Goal: Information Seeking & Learning: Check status

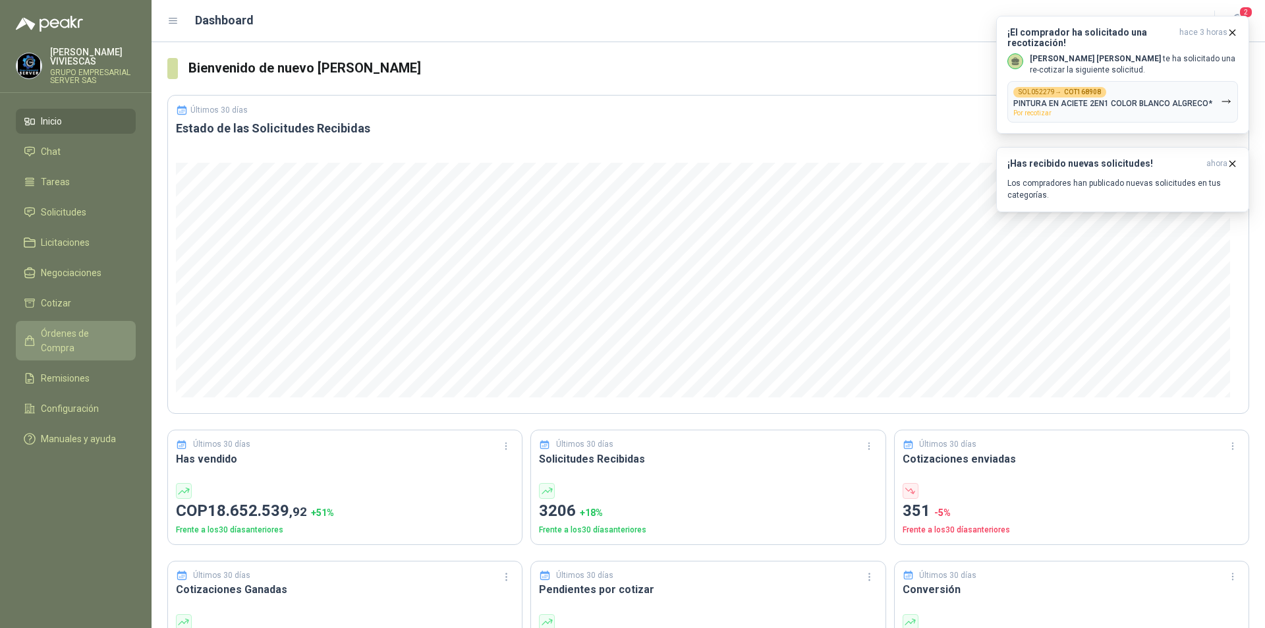
click at [94, 337] on span "Órdenes de Compra" at bounding box center [82, 340] width 82 height 29
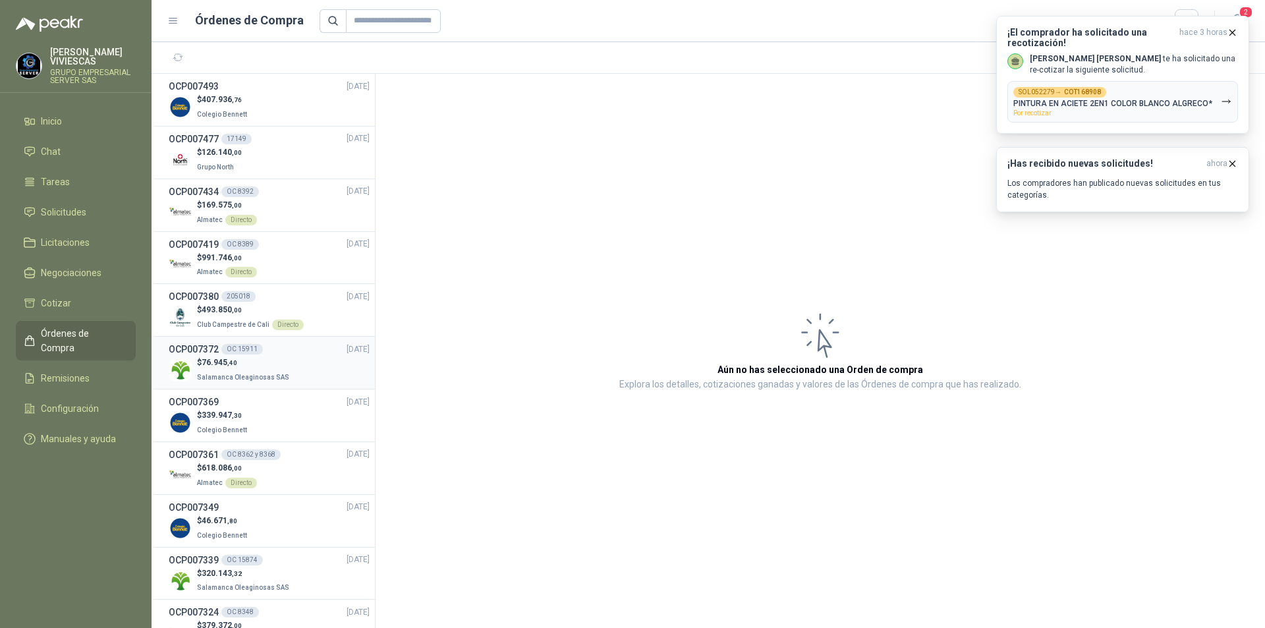
click at [270, 363] on p "$ 76.945 ,40" at bounding box center [244, 362] width 95 height 13
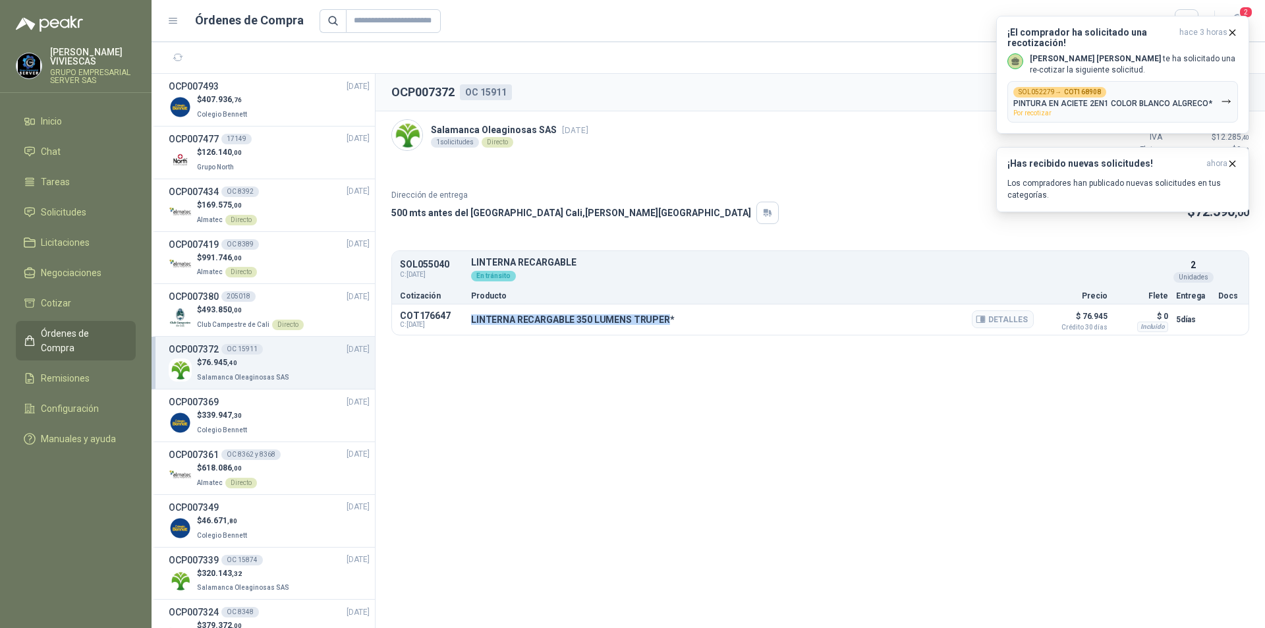
drag, startPoint x: 472, startPoint y: 317, endPoint x: 664, endPoint y: 317, distance: 191.7
click at [664, 317] on p "LINTERNA RECARGABLE 350 LUMENS TRUPER*" at bounding box center [573, 319] width 204 height 11
copy p "LINTERNA RECARGABLE 350 LUMENS TRUPER"
click at [1012, 318] on button "Detalles" at bounding box center [1002, 319] width 62 height 18
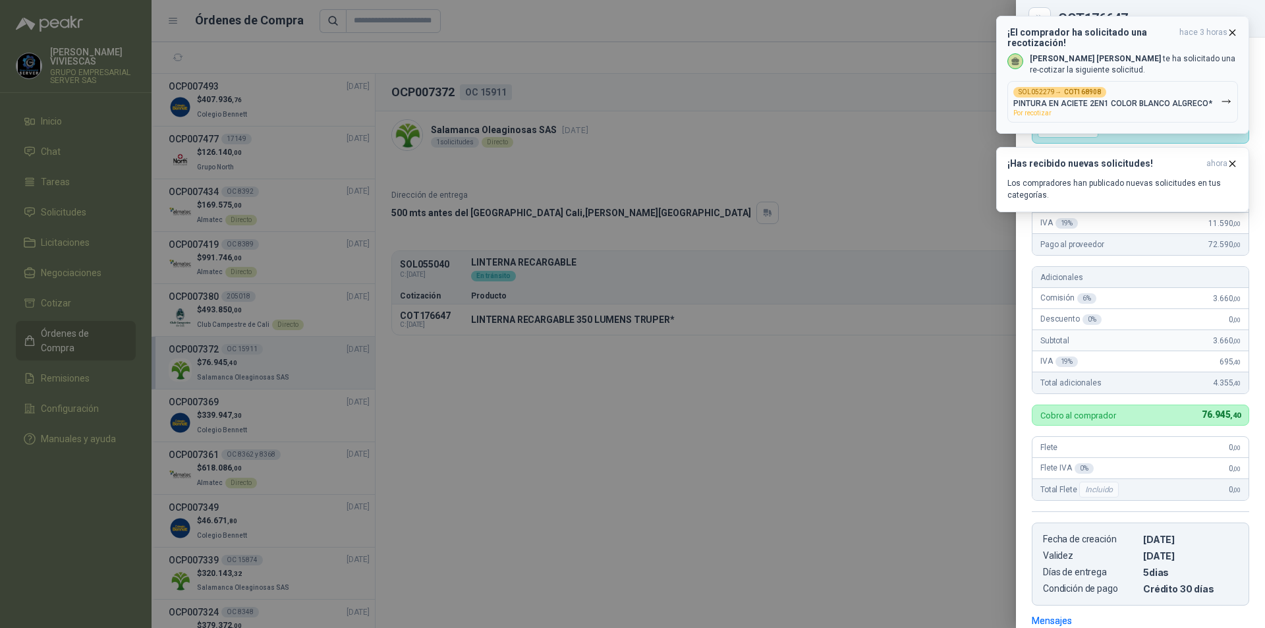
scroll to position [190, 0]
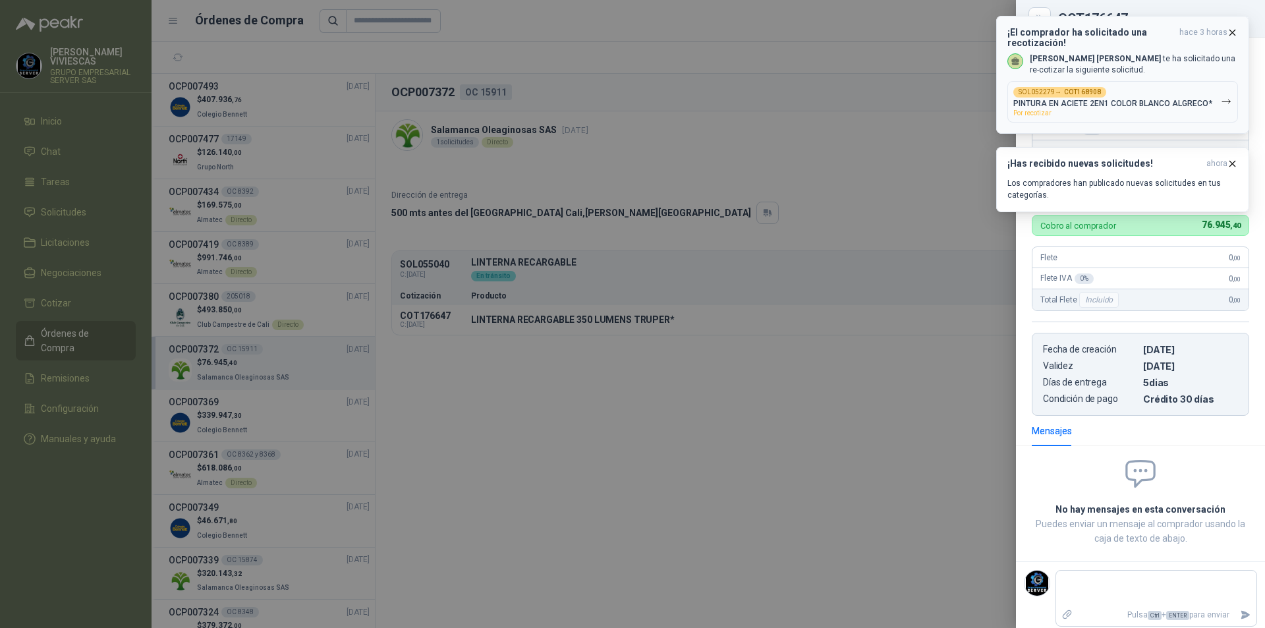
click at [1234, 30] on icon "button" at bounding box center [1231, 32] width 11 height 11
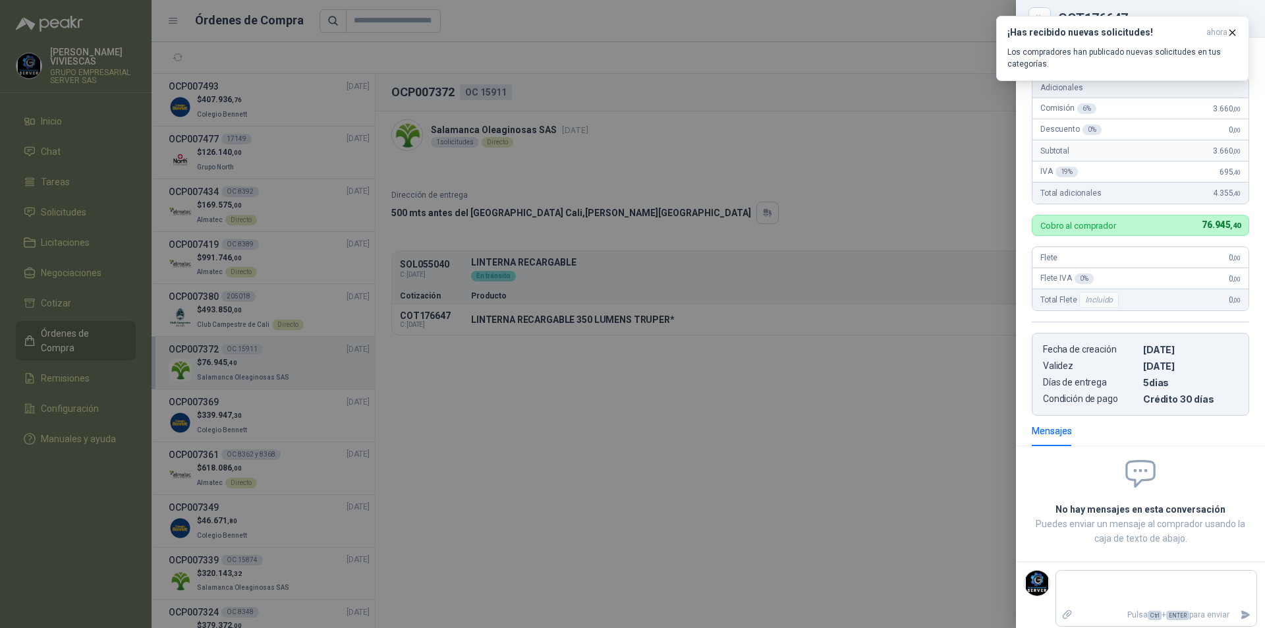
click at [1234, 30] on icon "button" at bounding box center [1231, 32] width 11 height 11
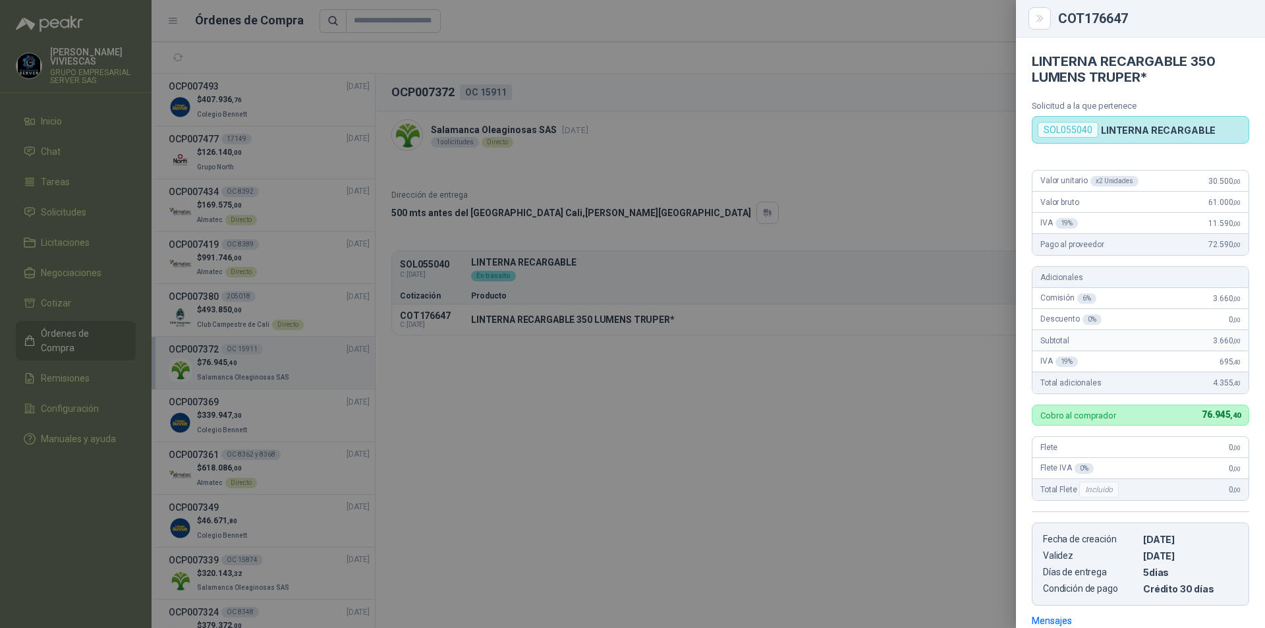
click at [934, 130] on div at bounding box center [632, 314] width 1265 height 628
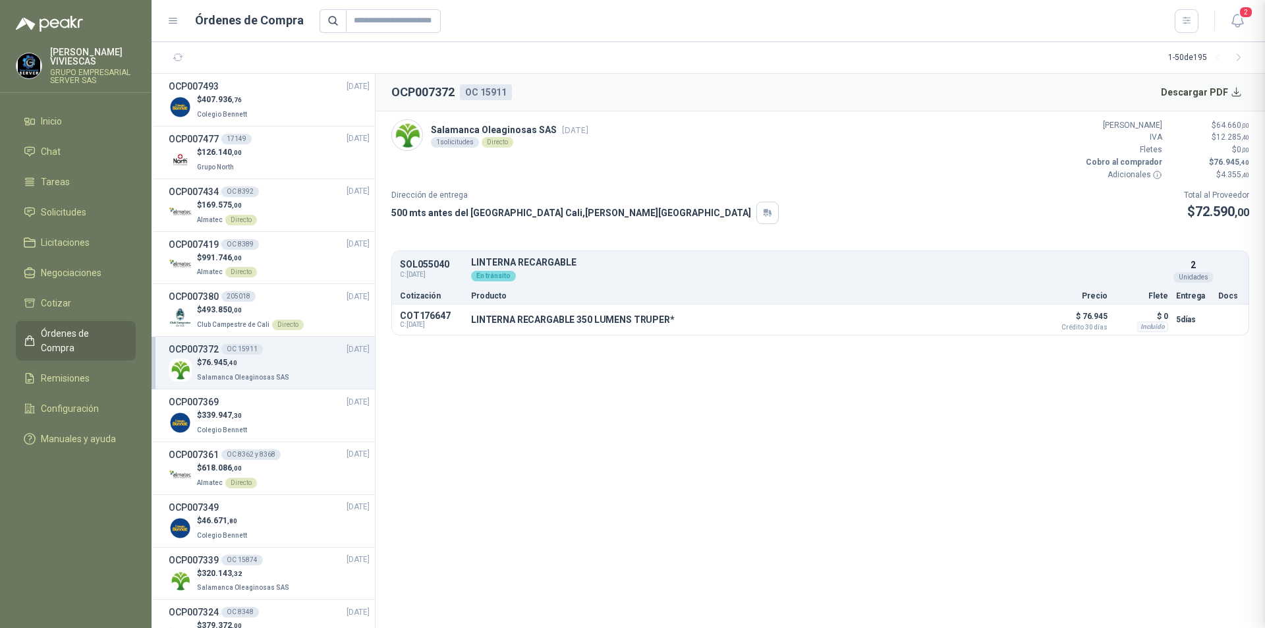
scroll to position [196, 0]
click at [1201, 88] on button "Descargar PDF" at bounding box center [1201, 92] width 96 height 26
click at [277, 105] on div "$ 407.936 ,76 Colegio [PERSON_NAME]" at bounding box center [269, 107] width 201 height 27
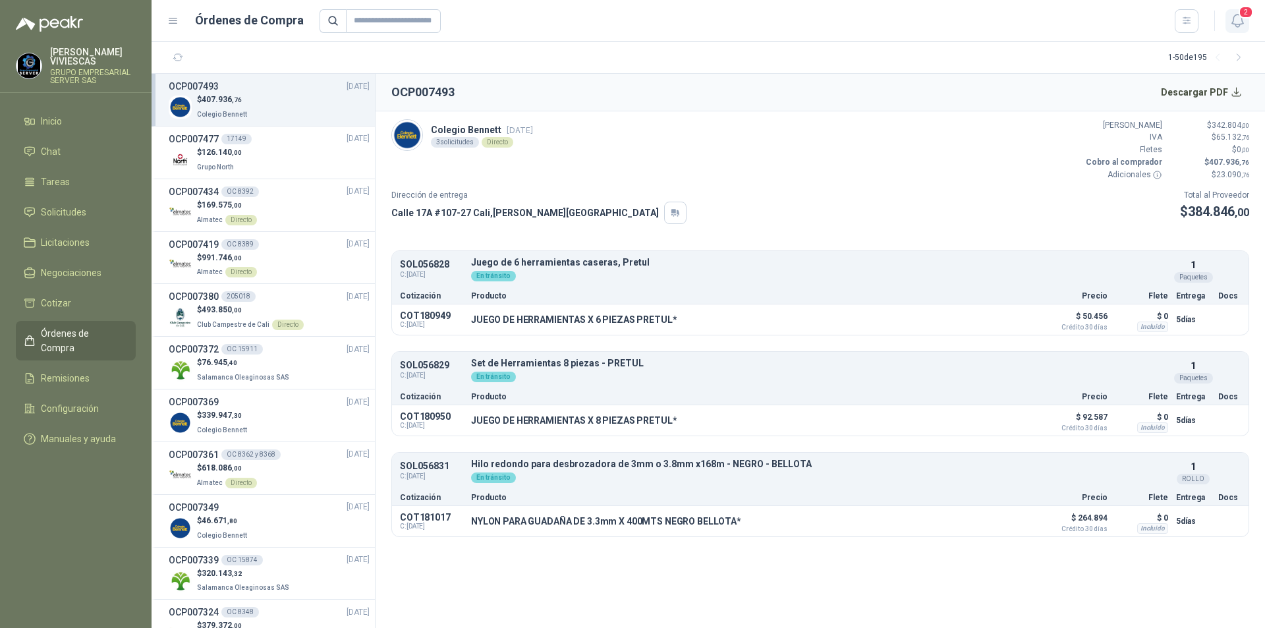
click at [1236, 28] on icon "button" at bounding box center [1237, 21] width 16 height 16
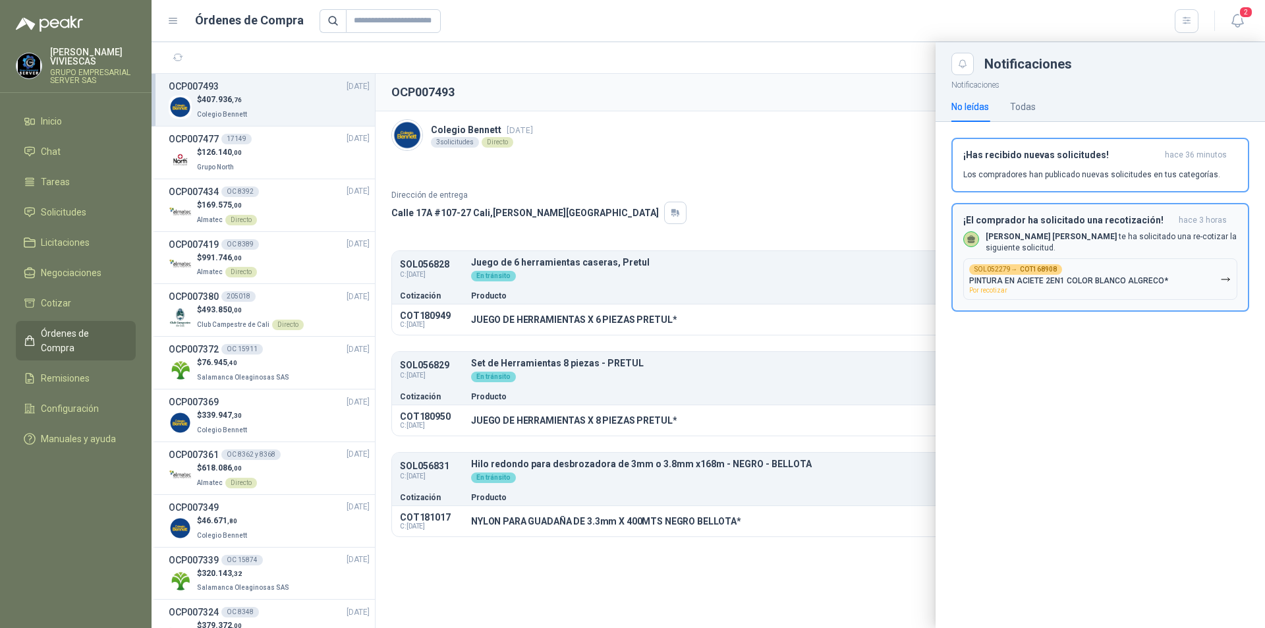
click at [1124, 262] on button "SOL052279 → COT168908 PINTURA EN ACIETE 2EN1 COLOR [PERSON_NAME] ALGRECO* Por r…" at bounding box center [1100, 278] width 274 height 41
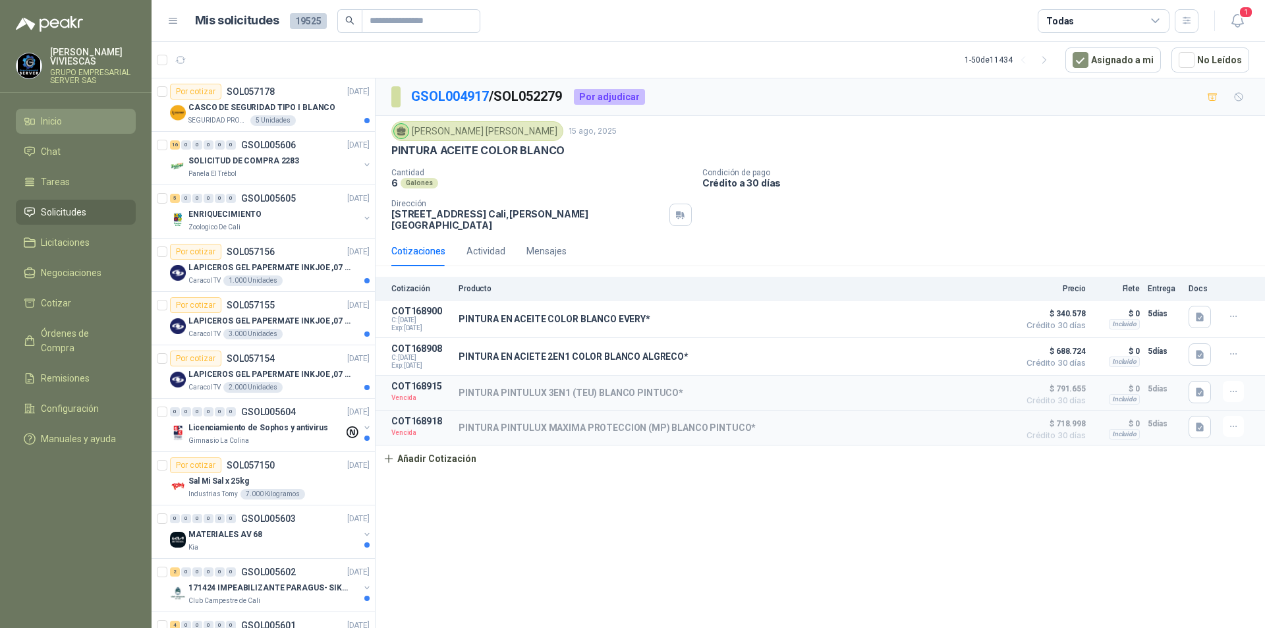
click at [36, 125] on li "Inicio" at bounding box center [76, 121] width 104 height 14
